Goal: Check status: Check status

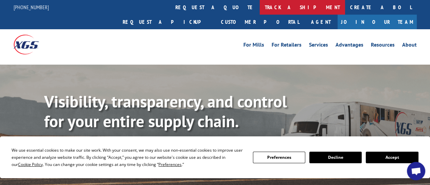
click at [260, 6] on link "track a shipment" at bounding box center [302, 7] width 85 height 15
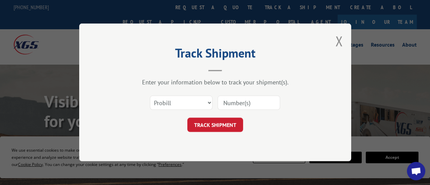
click at [215, 69] on header "Track Shipment" at bounding box center [215, 59] width 204 height 23
click at [208, 102] on select "Select category... Probill BOL PO" at bounding box center [181, 103] width 63 height 14
click at [246, 103] on input at bounding box center [249, 103] width 63 height 14
type input "17489114"
click at [213, 126] on button "TRACK SHIPMENT" at bounding box center [215, 125] width 56 height 14
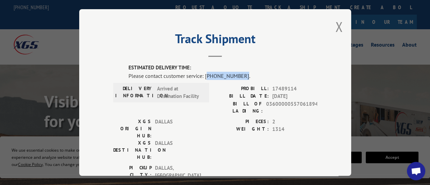
drag, startPoint x: 237, startPoint y: 71, endPoint x: 205, endPoint y: 73, distance: 31.4
click at [205, 73] on div "Please contact customer service: [PHONE_NUMBER]." at bounding box center [223, 76] width 189 height 8
copy div "844) 947-7447"
click at [223, 14] on div "Track Shipment ESTIMATED DELIVERY TIME: Please contact customer service: [PHONE…" at bounding box center [215, 92] width 272 height 167
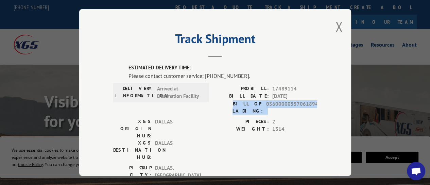
drag, startPoint x: 313, startPoint y: 100, endPoint x: 226, endPoint y: 102, distance: 86.7
click at [226, 102] on div "BILL OF LADING: 03600000557061894" at bounding box center [266, 107] width 102 height 14
copy div "BILL OF LADING: 03600000557061894"
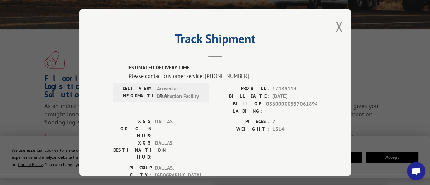
click at [334, 88] on div "Track Shipment ESTIMATED DELIVERY TIME: Please contact customer service: [PHONE…" at bounding box center [215, 92] width 272 height 167
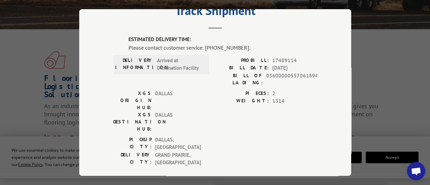
scroll to position [0, 0]
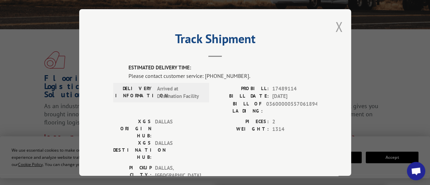
click at [336, 24] on button "Close modal" at bounding box center [338, 27] width 7 height 18
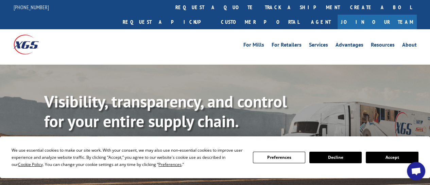
drag, startPoint x: 39, startPoint y: 31, endPoint x: 19, endPoint y: 31, distance: 19.7
click at [19, 31] on div at bounding box center [64, 44] width 101 height 30
click at [45, 36] on div at bounding box center [64, 44] width 101 height 30
